Goal: Task Accomplishment & Management: Manage account settings

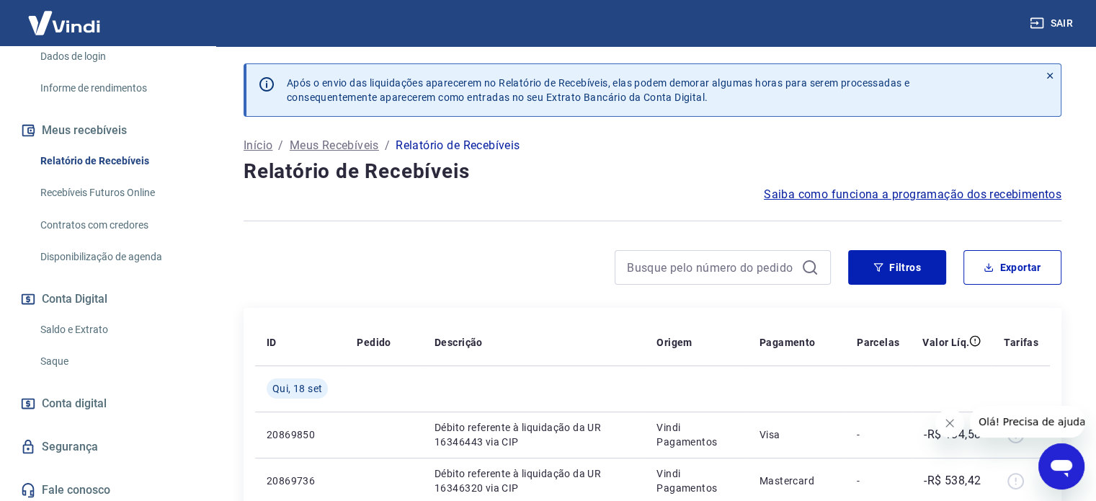
scroll to position [265, 0]
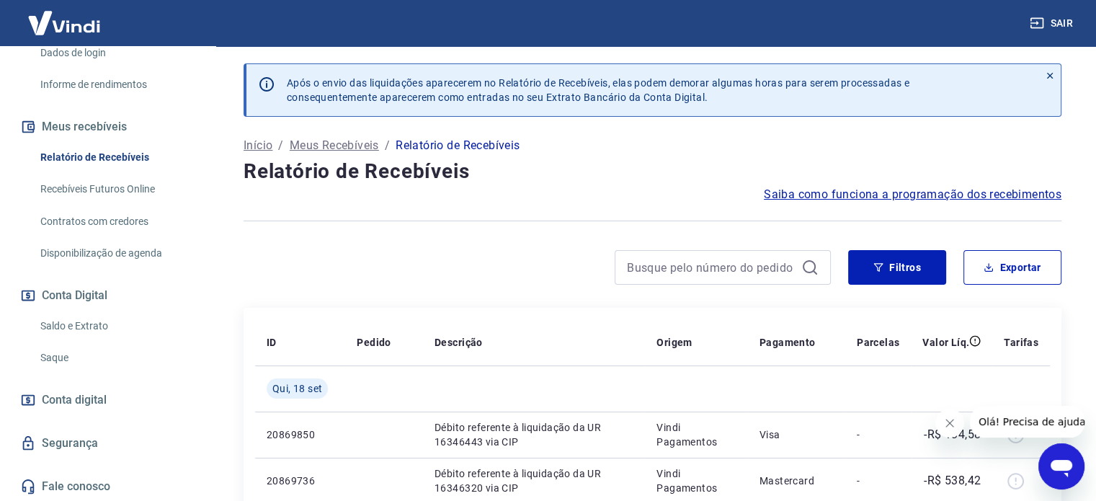
click at [74, 324] on link "Saldo e Extrato" at bounding box center [117, 326] width 164 height 30
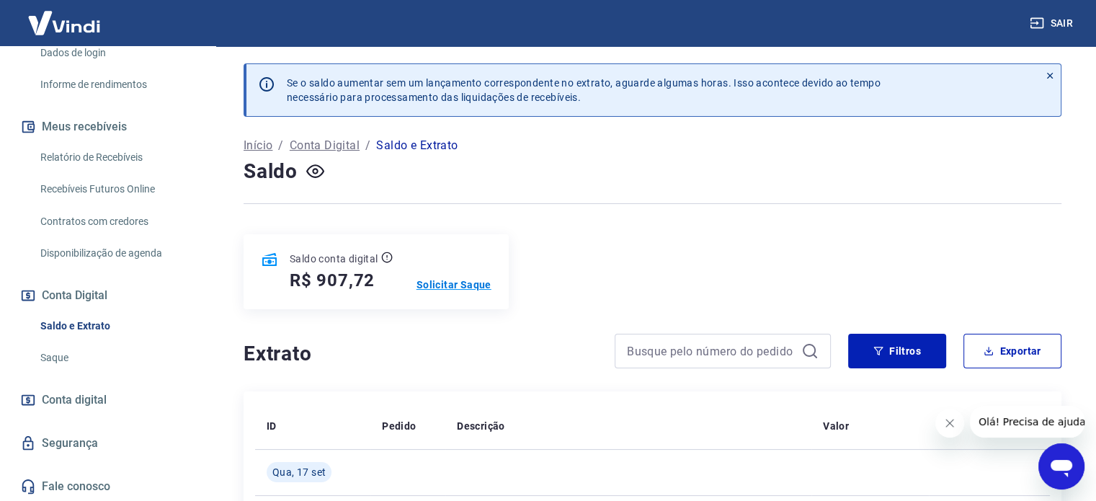
click at [441, 282] on p "Solicitar Saque" at bounding box center [453, 284] width 75 height 14
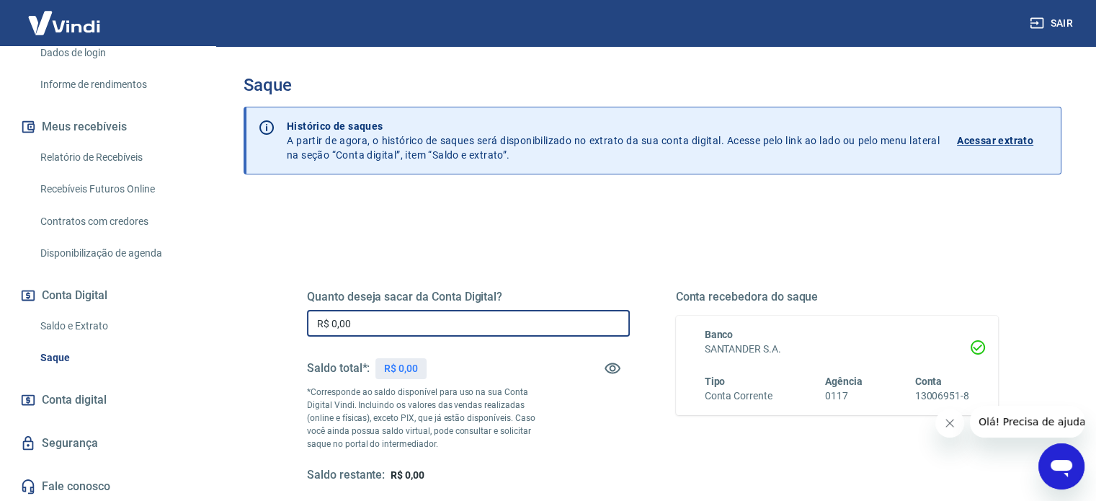
drag, startPoint x: 454, startPoint y: 323, endPoint x: 336, endPoint y: 327, distance: 117.5
click at [336, 327] on input "R$ 0,00" at bounding box center [468, 323] width 323 height 27
type input "R$ 907,72"
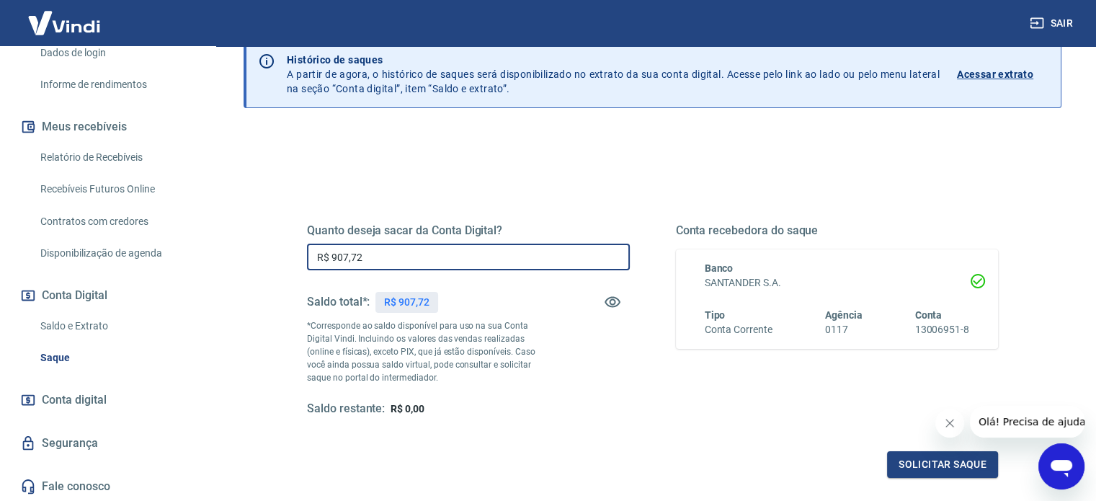
scroll to position [144, 0]
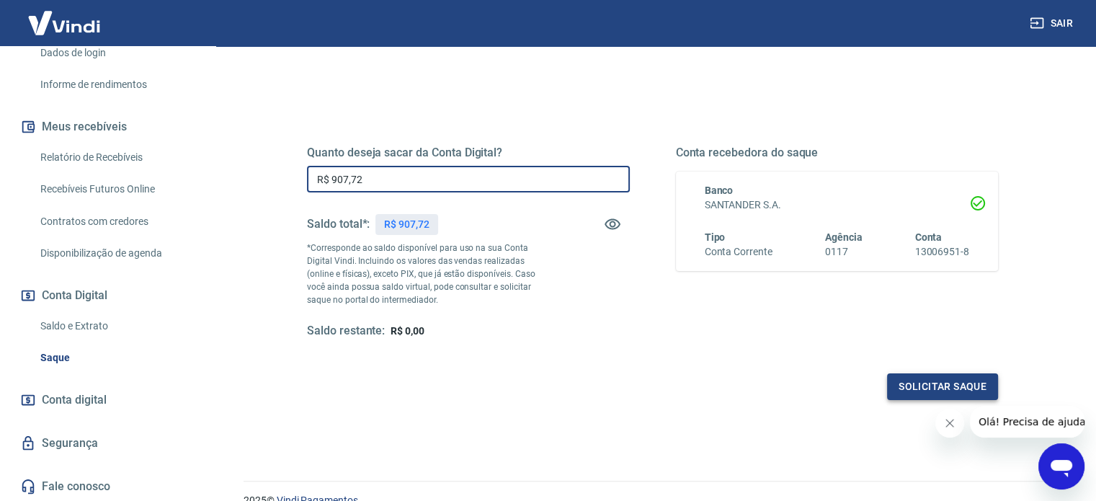
click at [925, 381] on button "Solicitar saque" at bounding box center [942, 386] width 111 height 27
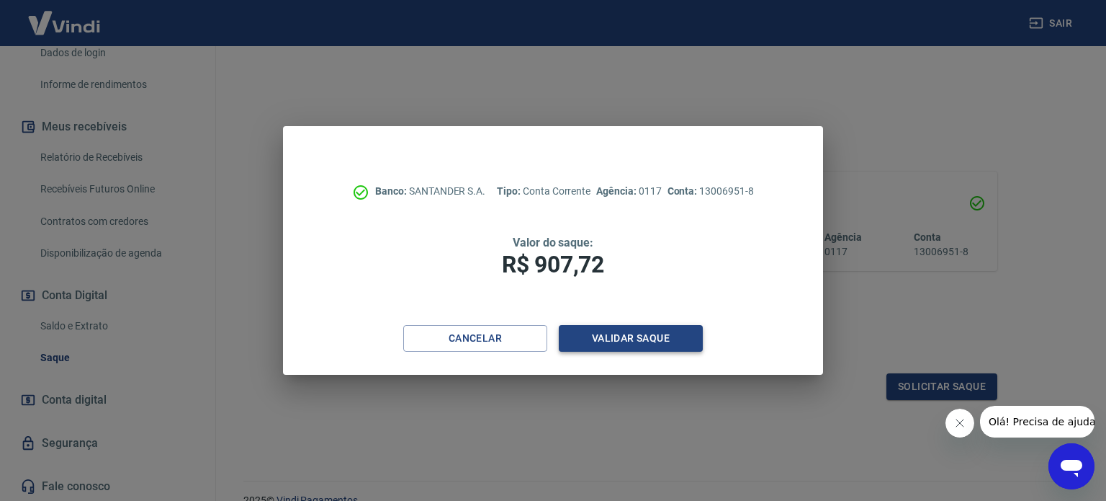
click at [663, 340] on button "Validar saque" at bounding box center [631, 338] width 144 height 27
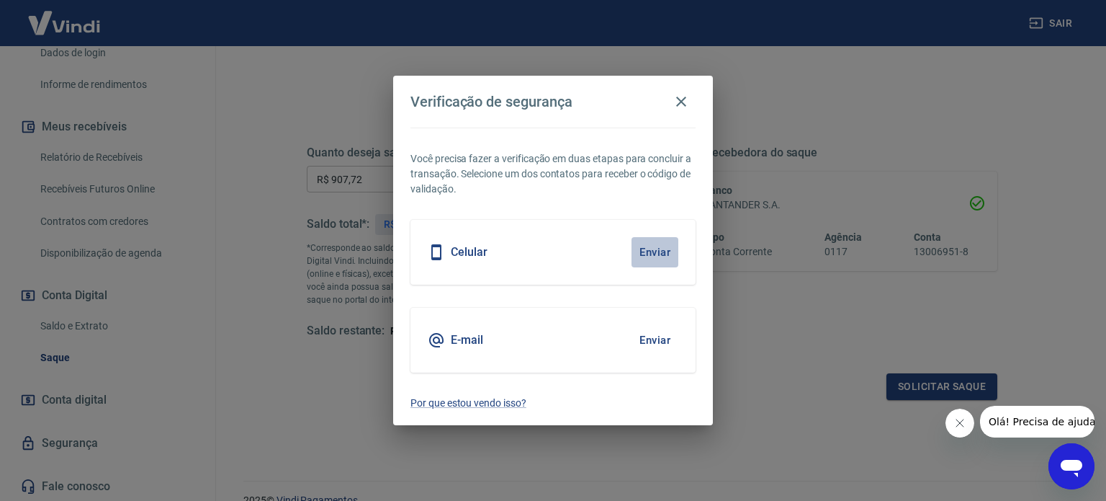
click at [658, 248] on button "Enviar" at bounding box center [655, 252] width 47 height 30
click at [668, 250] on button "Enviar" at bounding box center [655, 252] width 47 height 30
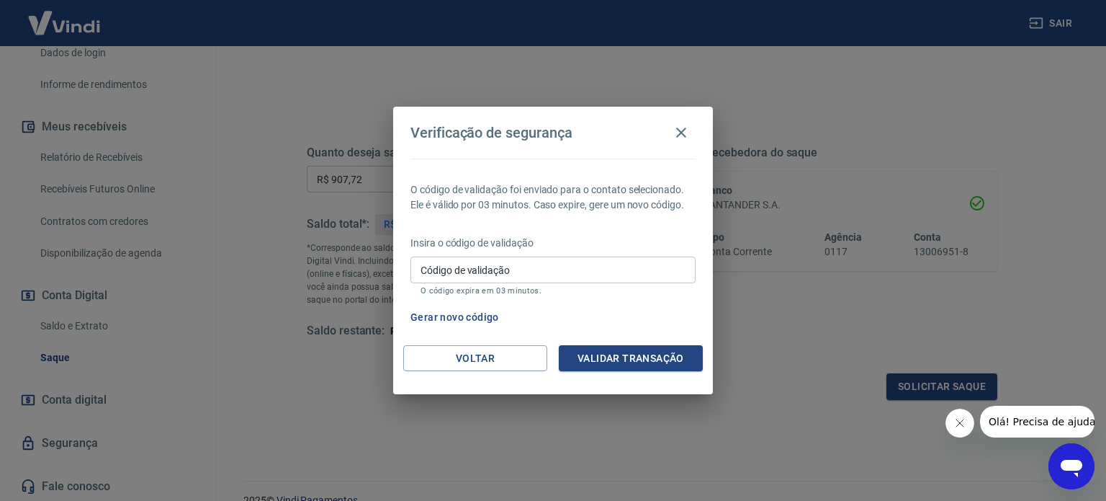
click at [617, 267] on input "Código de validação" at bounding box center [553, 269] width 285 height 27
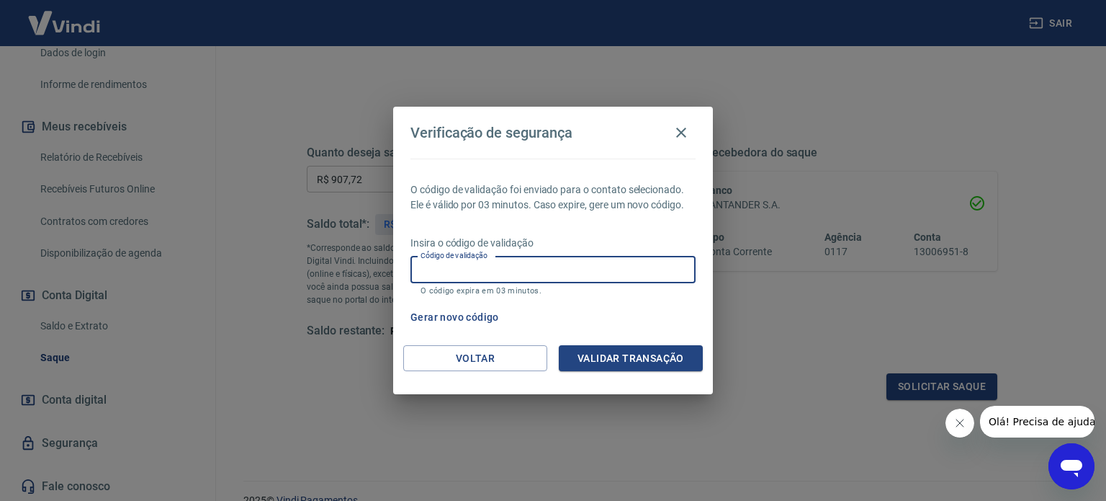
drag, startPoint x: 624, startPoint y: 258, endPoint x: 527, endPoint y: 279, distance: 98.8
click at [622, 258] on input "Código de validação" at bounding box center [553, 269] width 285 height 27
click at [424, 352] on button "Voltar" at bounding box center [475, 358] width 144 height 27
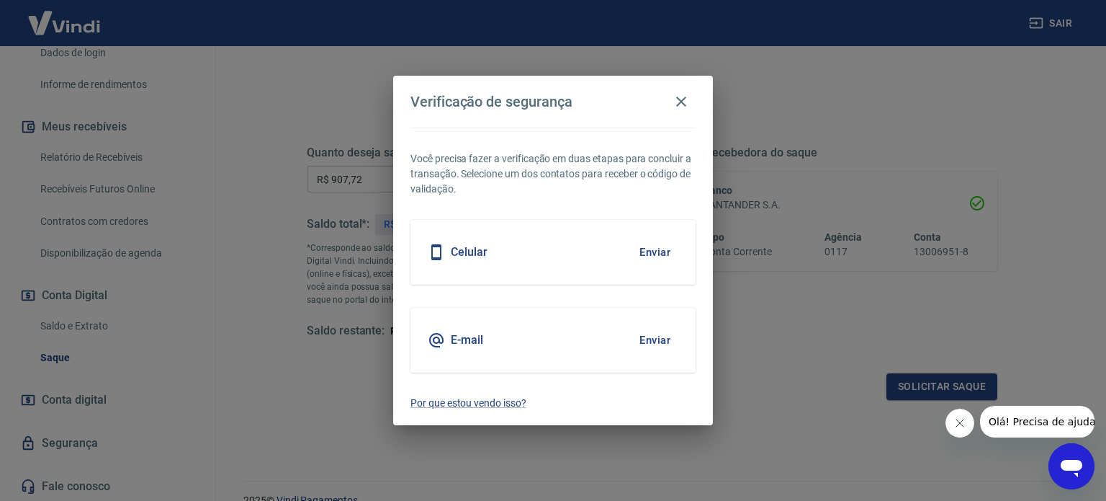
click at [653, 257] on button "Enviar" at bounding box center [655, 252] width 47 height 30
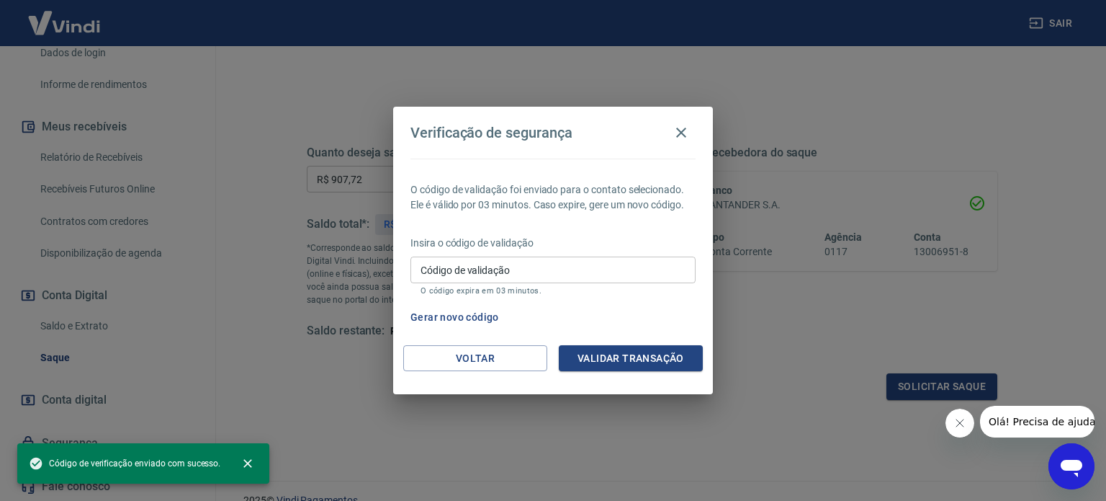
click at [606, 269] on input "Código de validação" at bounding box center [553, 269] width 285 height 27
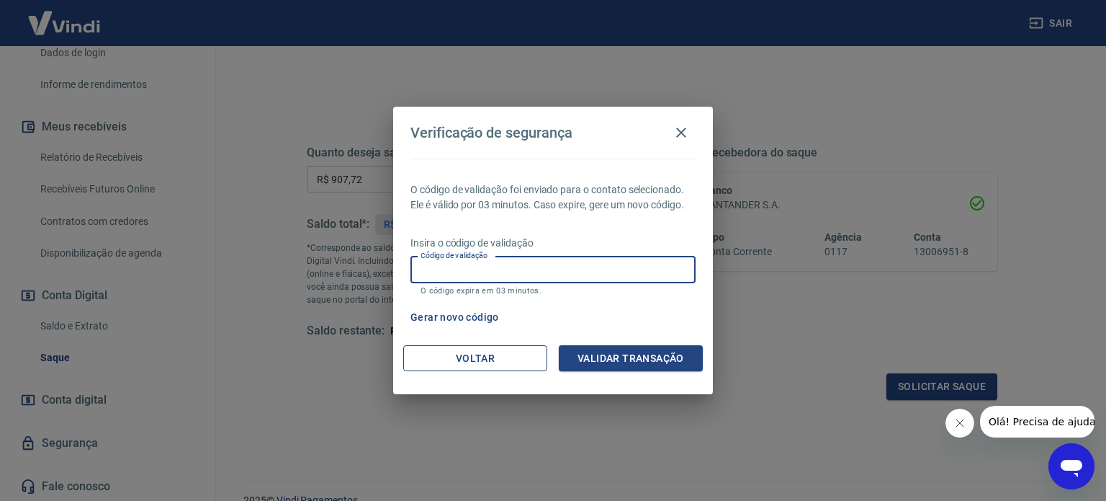
click at [480, 359] on button "Voltar" at bounding box center [475, 358] width 144 height 27
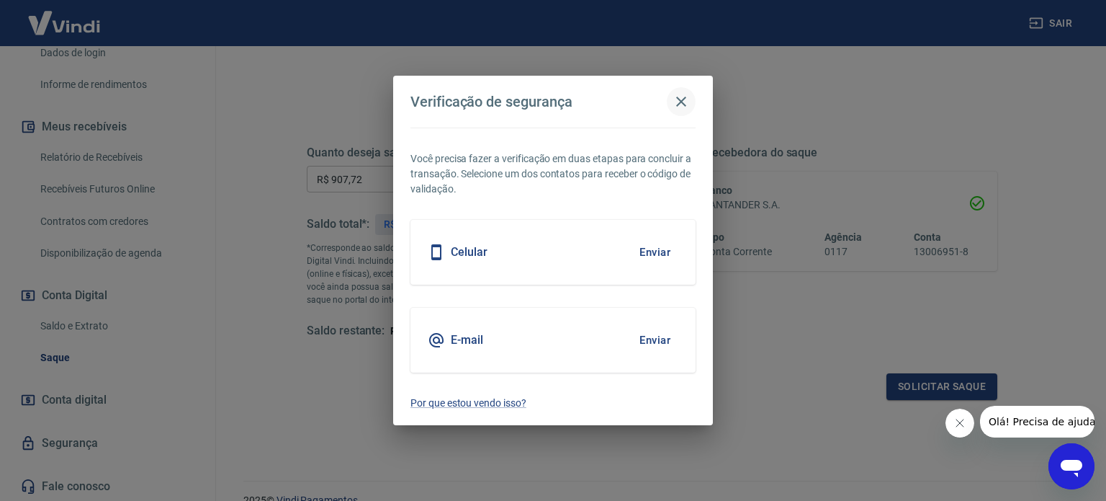
click at [684, 99] on icon "button" at bounding box center [681, 101] width 17 height 17
